Goal: Check status: Check status

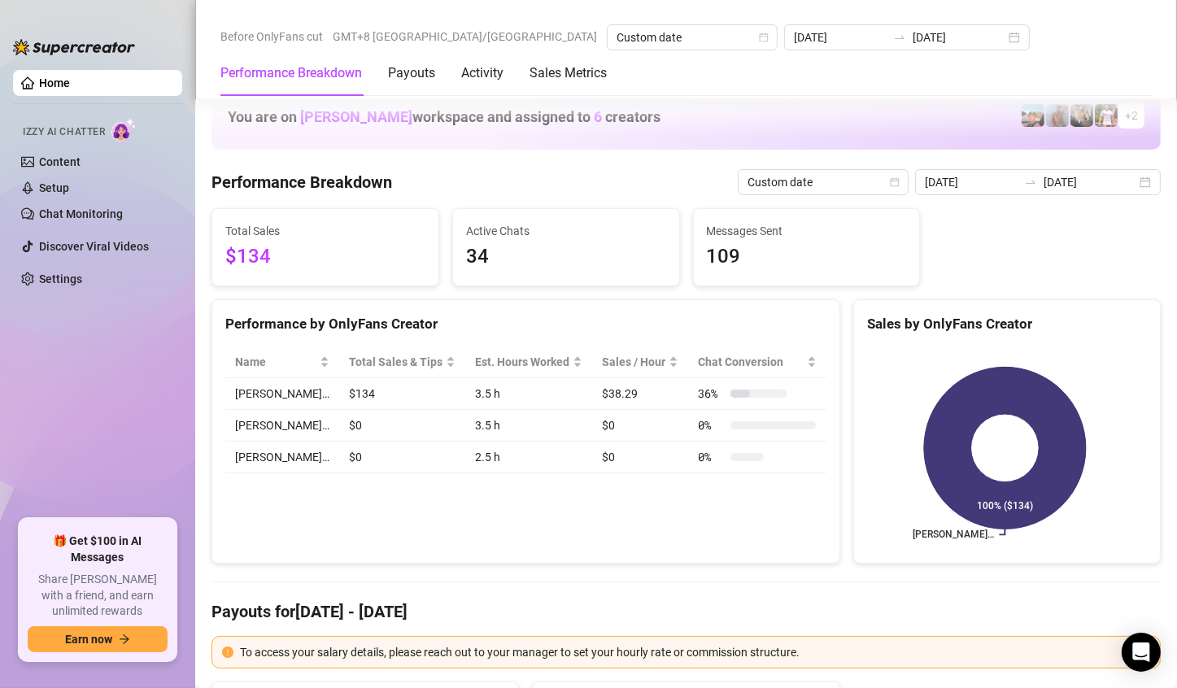
scroll to position [2034, 0]
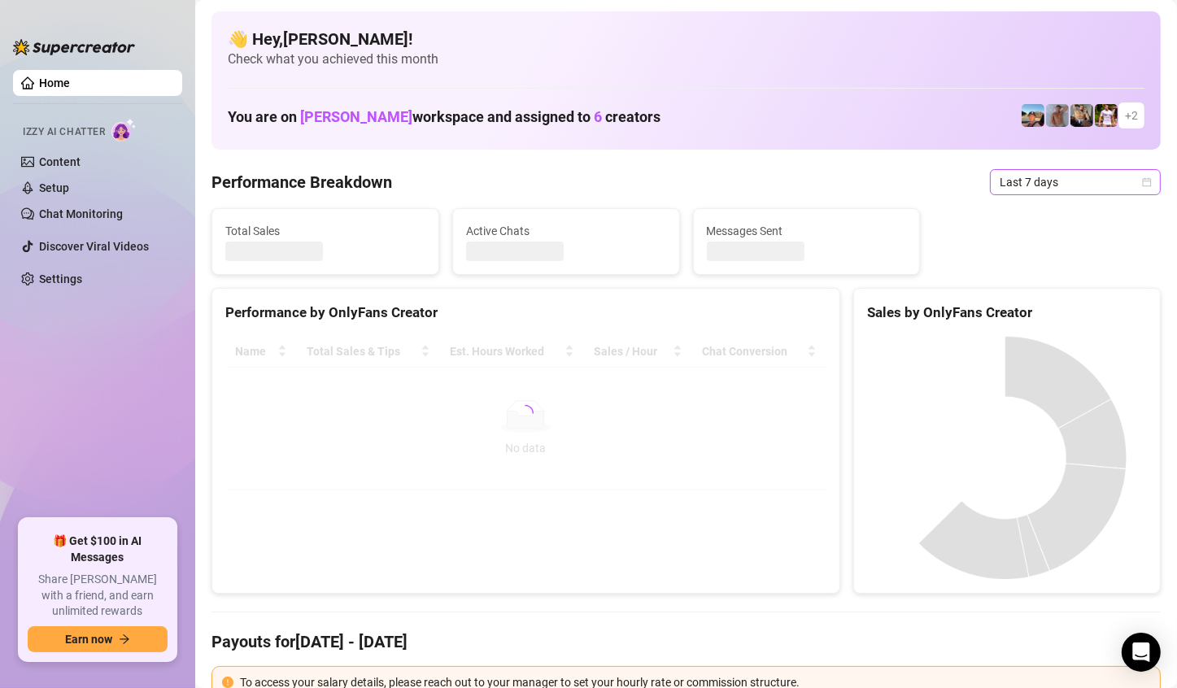
click at [1089, 182] on span "Last 7 days" at bounding box center [1075, 182] width 151 height 24
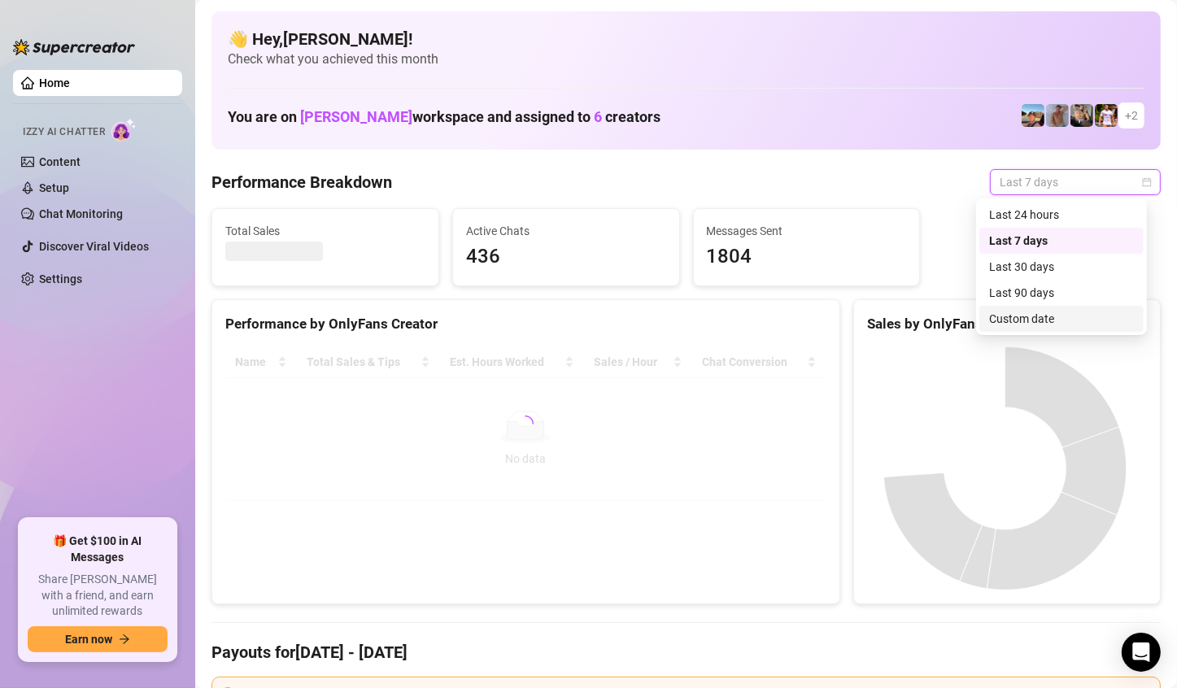
click at [1019, 317] on div "Custom date" at bounding box center [1061, 319] width 145 height 18
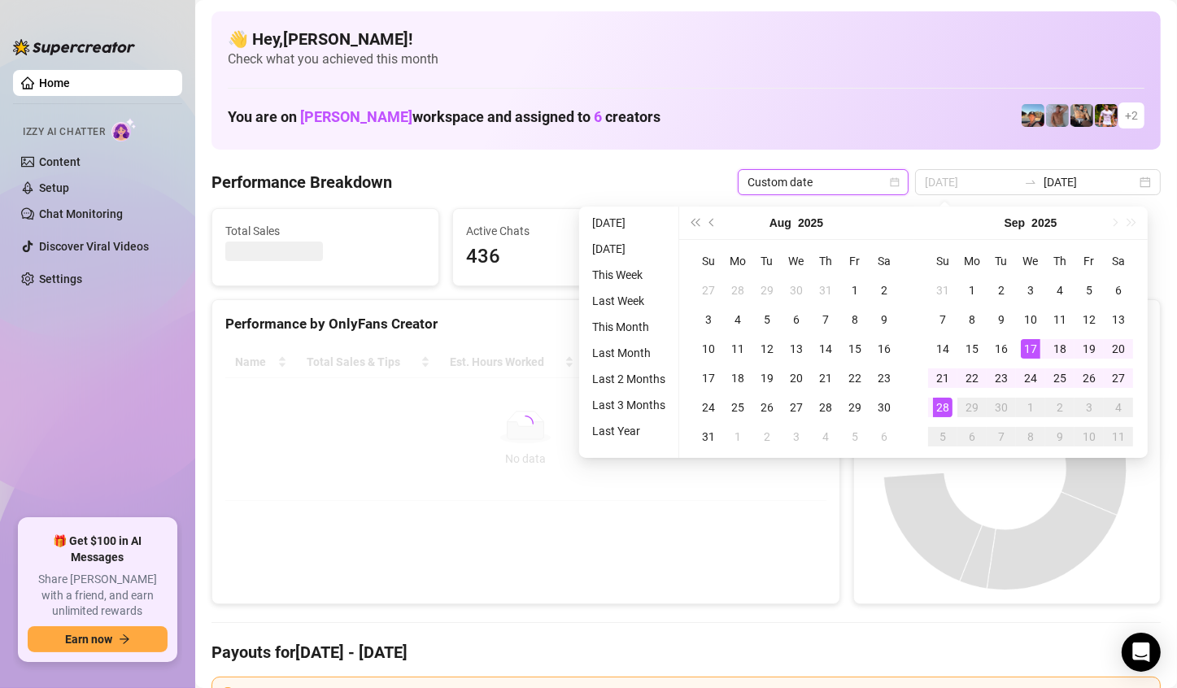
click at [936, 402] on div "28" at bounding box center [943, 408] width 20 height 20
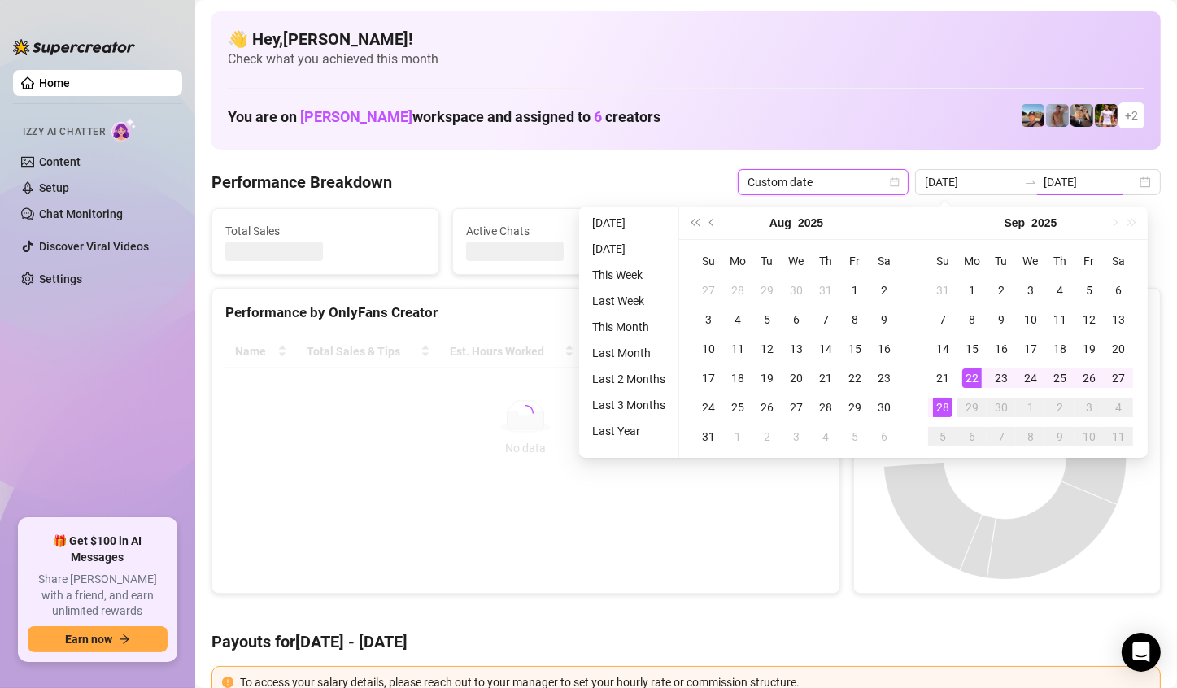
type input "[DATE]"
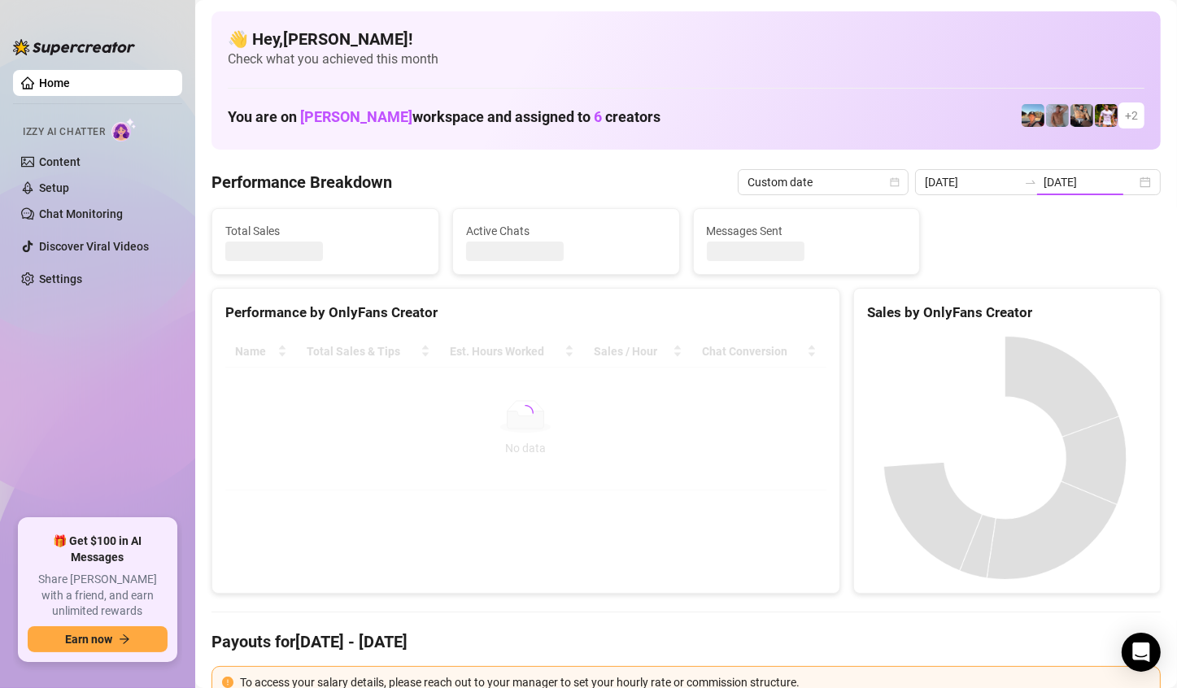
type input "[DATE]"
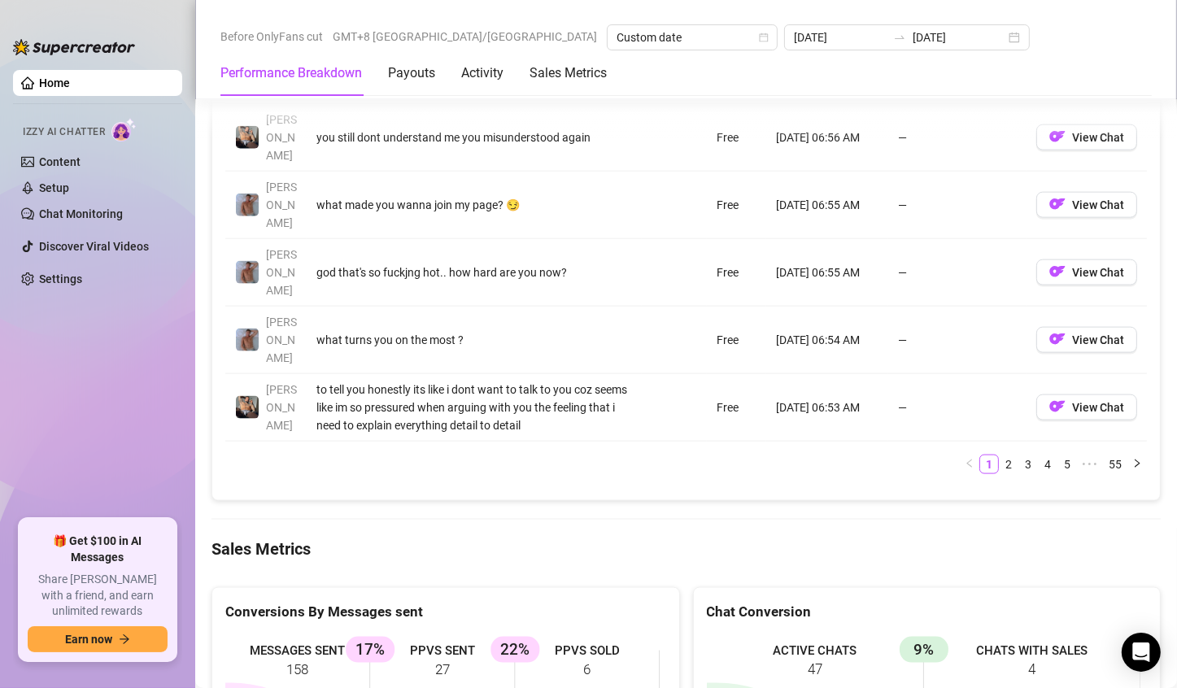
scroll to position [2359, 0]
